Goal: Task Accomplishment & Management: Complete application form

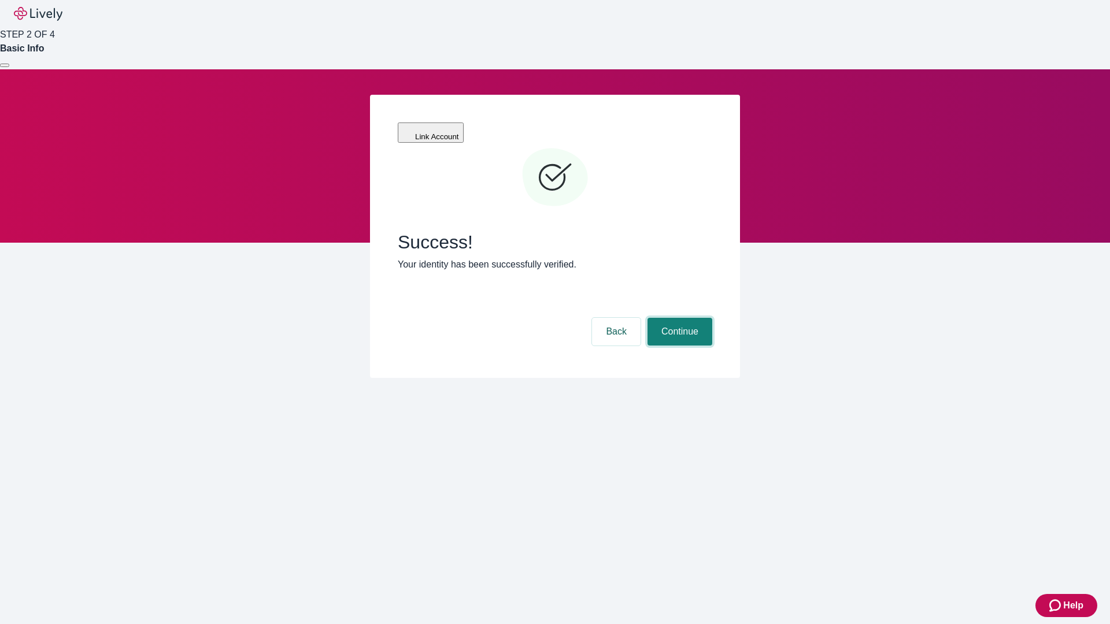
click at [678, 318] on button "Continue" at bounding box center [679, 332] width 65 height 28
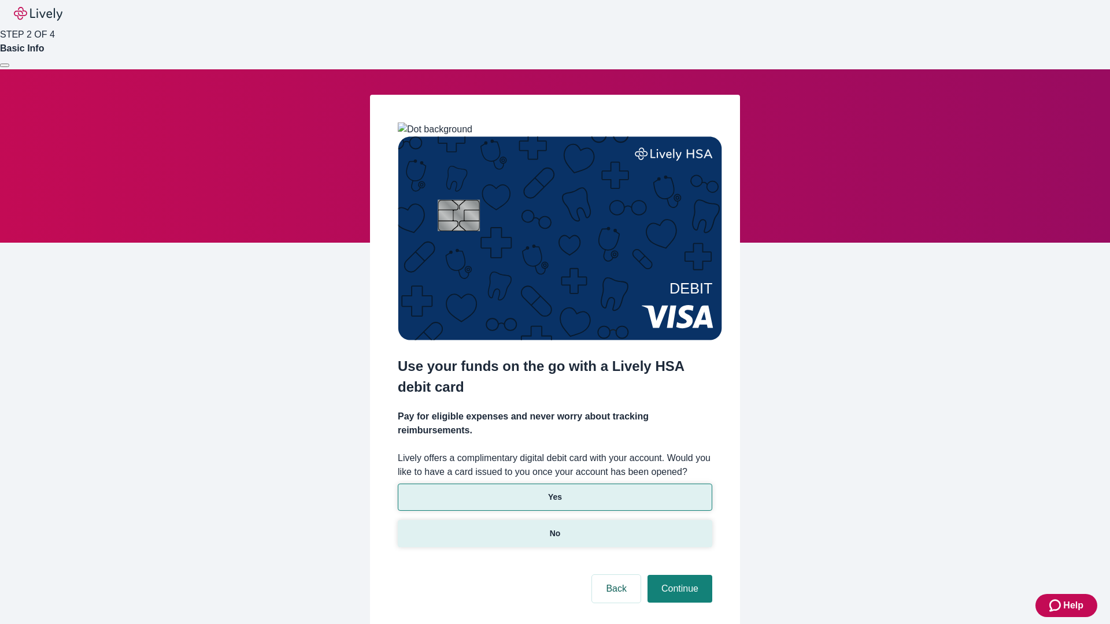
click at [554, 528] on p "No" at bounding box center [555, 534] width 11 height 12
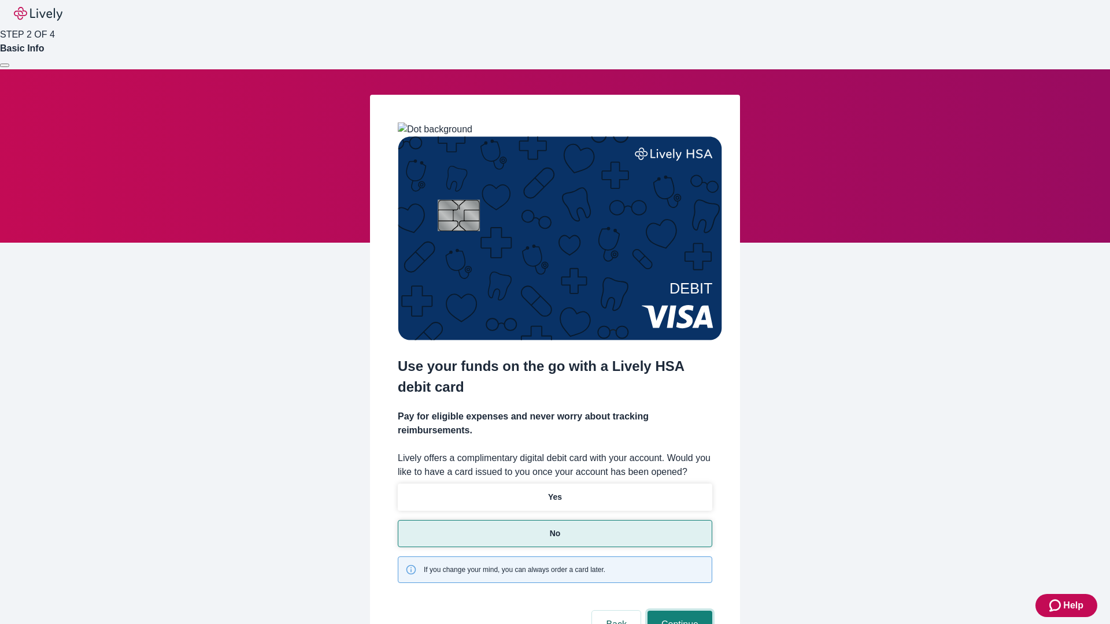
click at [678, 611] on button "Continue" at bounding box center [679, 625] width 65 height 28
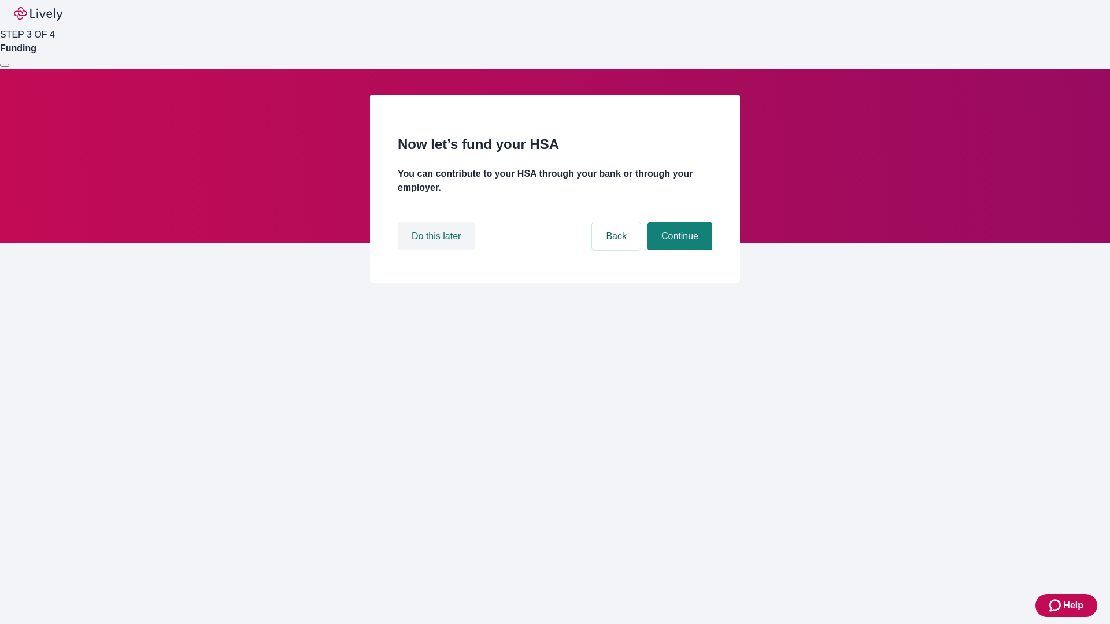
click at [437, 250] on button "Do this later" at bounding box center [436, 236] width 77 height 28
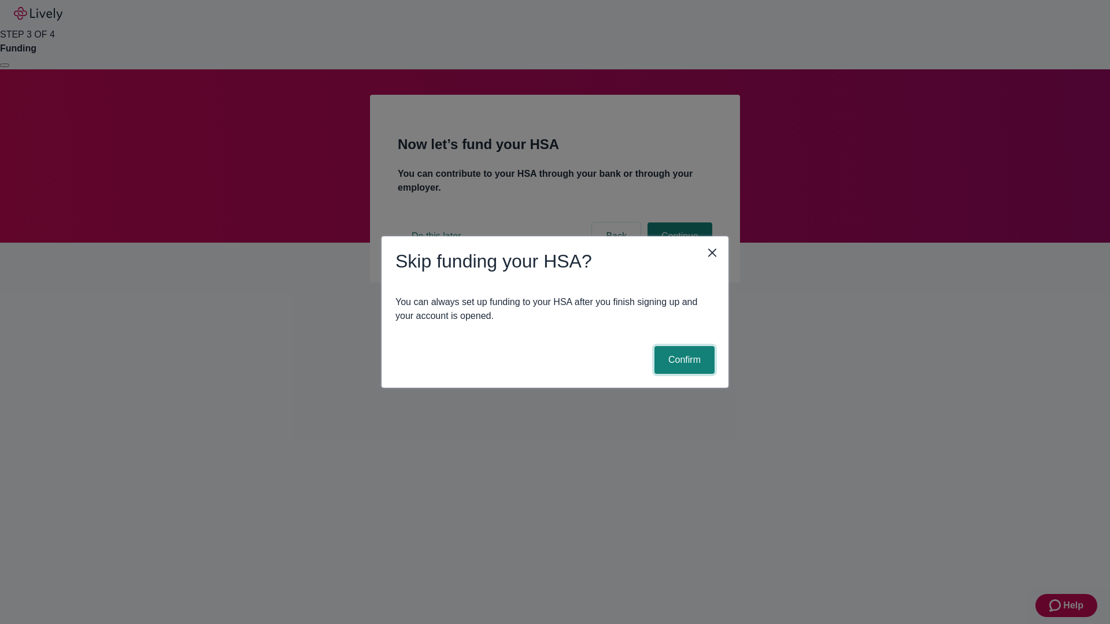
click at [682, 360] on button "Confirm" at bounding box center [684, 360] width 60 height 28
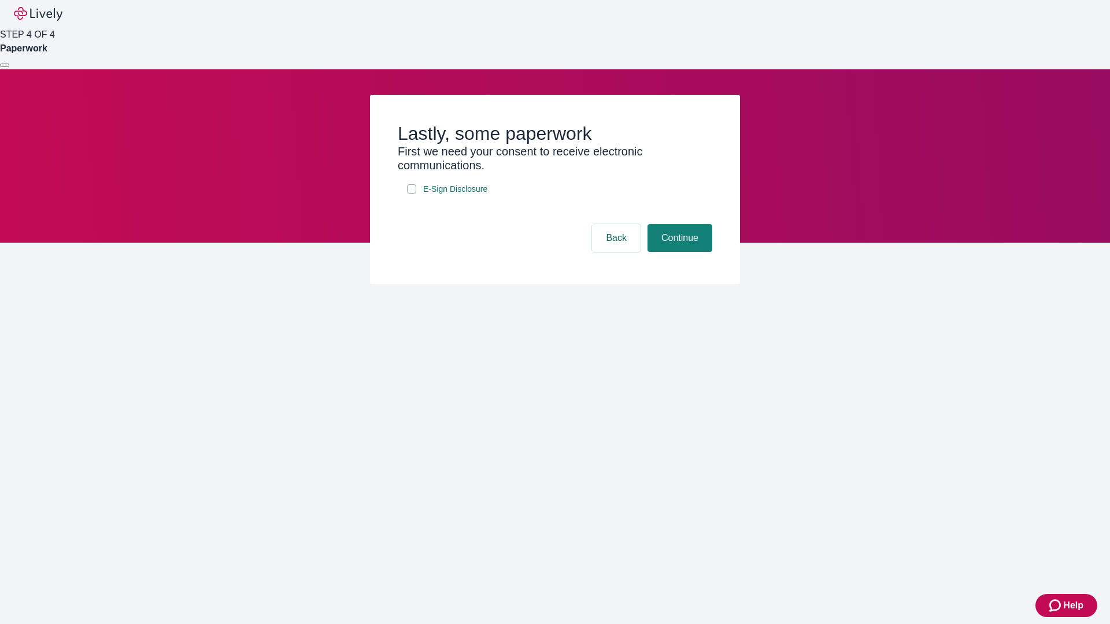
click at [411, 194] on input "E-Sign Disclosure" at bounding box center [411, 188] width 9 height 9
checkbox input "true"
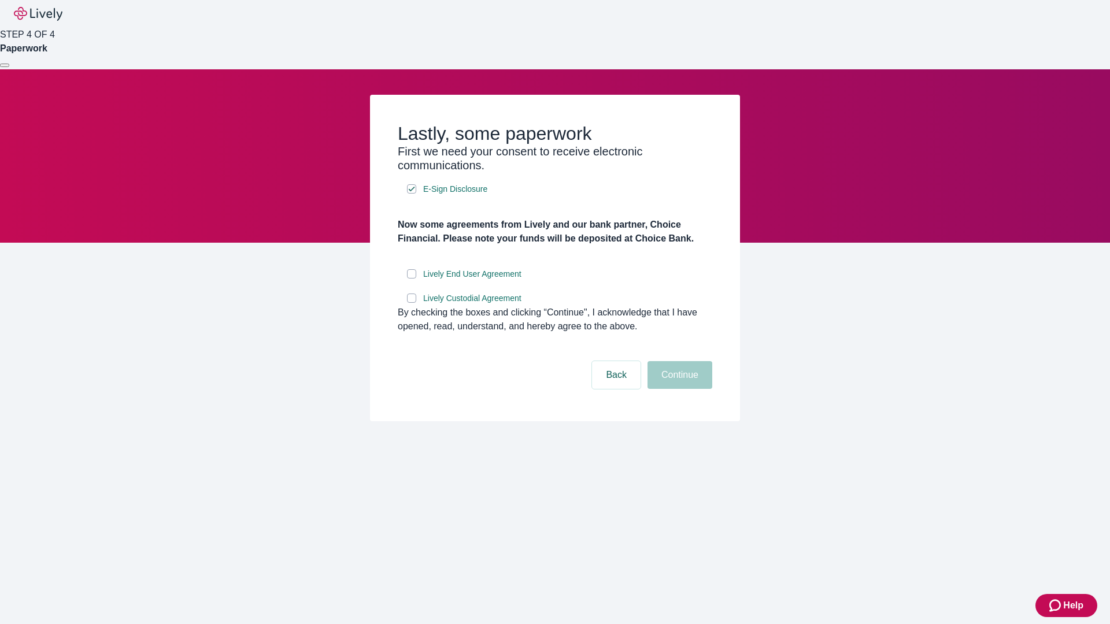
click at [411, 279] on input "Lively End User Agreement" at bounding box center [411, 273] width 9 height 9
checkbox input "true"
click at [411, 303] on input "Lively Custodial Agreement" at bounding box center [411, 298] width 9 height 9
checkbox input "true"
click at [678, 389] on button "Continue" at bounding box center [679, 375] width 65 height 28
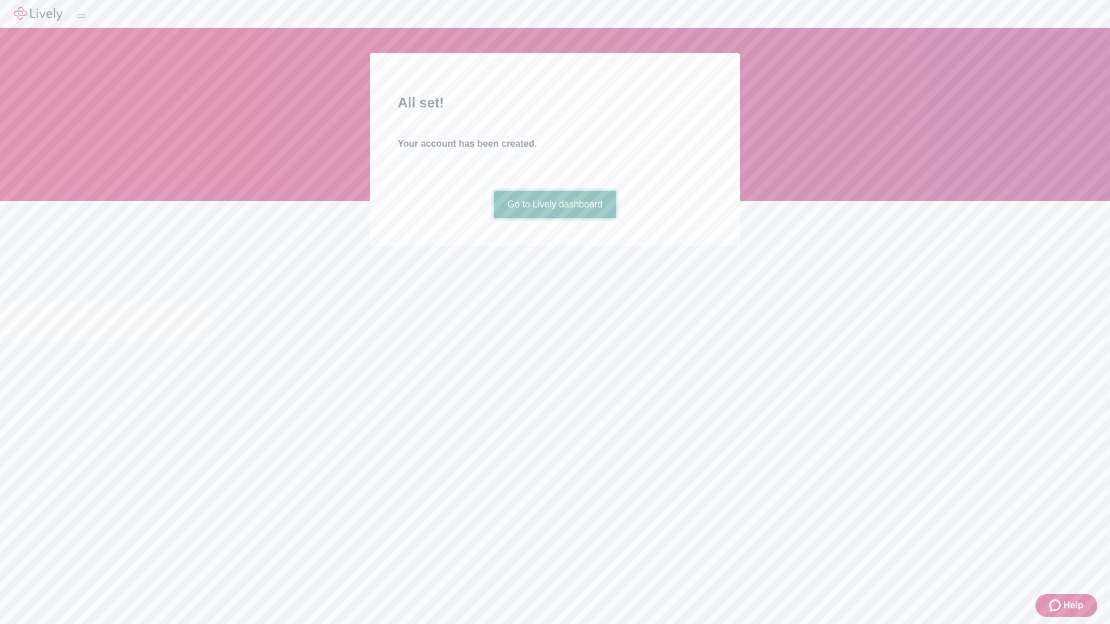
click at [554, 218] on link "Go to Lively dashboard" at bounding box center [555, 205] width 123 height 28
